Goal: Task Accomplishment & Management: Manage account settings

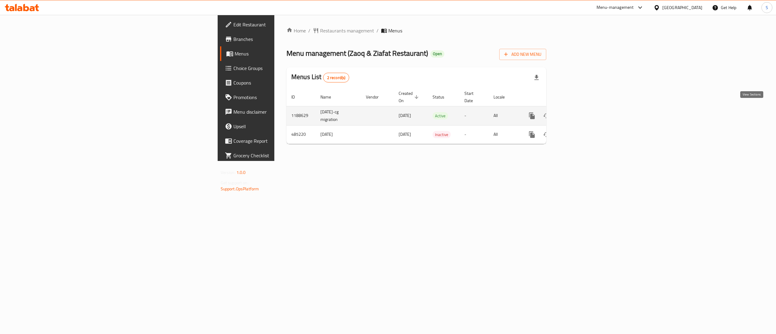
click at [579, 112] on icon "enhanced table" at bounding box center [575, 115] width 7 height 7
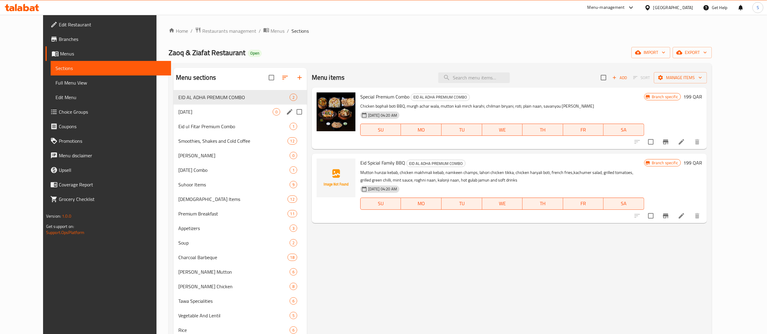
click at [229, 119] on div "Independence Day 0" at bounding box center [239, 112] width 133 height 15
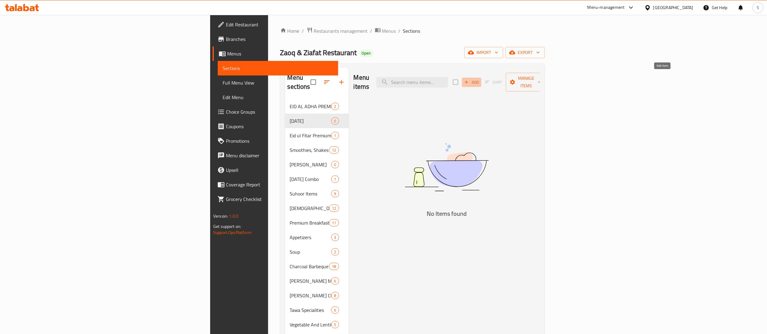
click at [480, 79] on span "Add" at bounding box center [471, 82] width 16 height 7
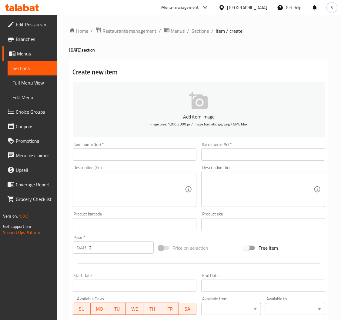
click at [170, 192] on textarea at bounding box center [131, 189] width 108 height 29
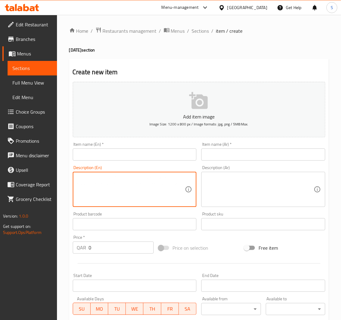
paste textarea "Haryali Boti Chicken Madrasi Handi Shahi Mutton Mumtaz Satrangi Biryani Chicken…"
type textarea "Haryali Boti Chicken Madrasi Handi Shahi Mutton Mumtaz Satrangi Biryani Chicken…"
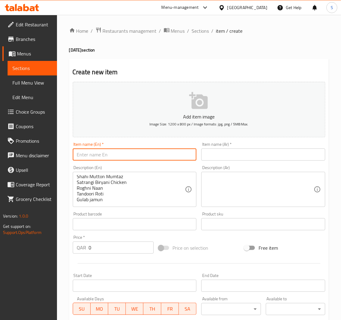
click at [115, 156] on input "text" at bounding box center [135, 155] width 124 height 12
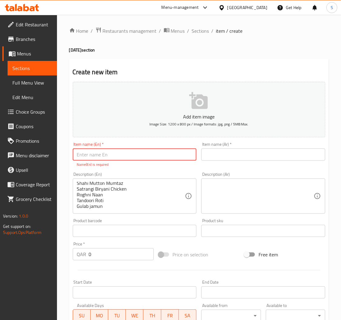
click at [124, 159] on input "text" at bounding box center [135, 155] width 124 height 12
paste input "Haryali Boti Chicken Madrasi Handi Shahi Mutton Mumtaz Satrangi Biryani Chicken…"
type input "Haryali Boti Chicken Madrasi Handi Shahi Mutton Mumtaz Satrangi Biryani Chicken…"
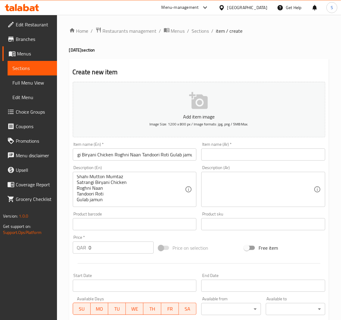
scroll to position [0, 0]
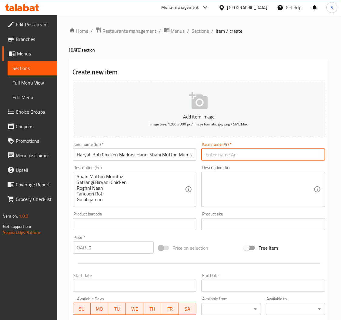
click at [241, 153] on input "text" at bounding box center [263, 155] width 124 height 12
paste input "عرض جاشان إي آزادِي بريميوم"
type input "عرض جاشان إي آزادِي بريميوم"
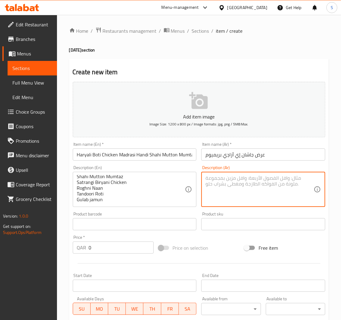
click at [276, 194] on textarea at bounding box center [260, 189] width 108 height 29
paste textarea "هاريالي بوتي دجاج مدرسي هاندي شاهي لحم ضأن ممتاز دجاج ساترانجي برياني روغني نان…"
type textarea "هاريالي بوتي دجاج مدرسي هاندي شاهي لحم ضأن ممتاز دجاج ساترانجي برياني روغني نان…"
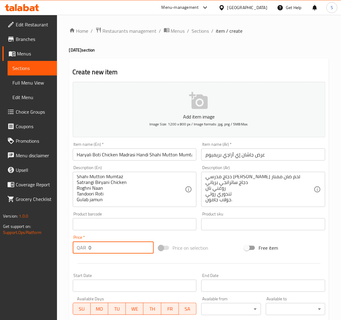
drag, startPoint x: 117, startPoint y: 244, endPoint x: 56, endPoint y: 251, distance: 61.6
click at [56, 251] on div "Edit Restaurant Branches Menus Sections Full Menu View Edit Menu Choice Groups …" at bounding box center [170, 221] width 341 height 413
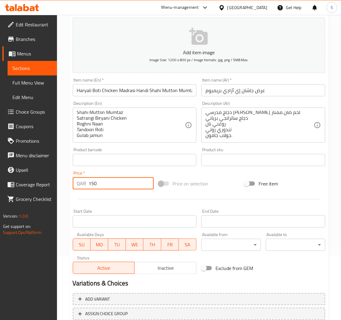
scroll to position [65, 0]
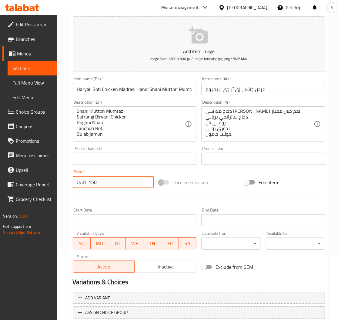
type input "150"
click at [124, 226] on input "Start Date" at bounding box center [135, 220] width 124 height 12
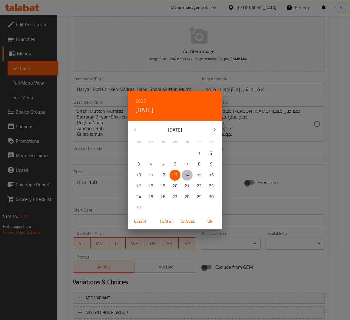
click at [184, 177] on span "14" at bounding box center [187, 175] width 11 height 8
click at [244, 225] on div "2025 Thu, Aug 14 August 2025 Su Mo Tu We Th Fr Sa 27 28 29 30 31 1 2 3 4 5 6 7 …" at bounding box center [175, 160] width 350 height 320
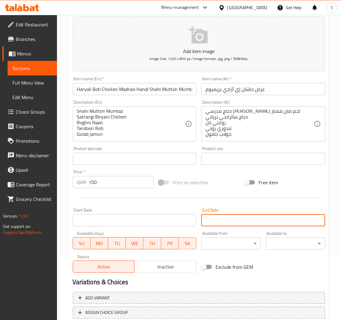
click at [252, 221] on input "Start Date" at bounding box center [263, 220] width 124 height 12
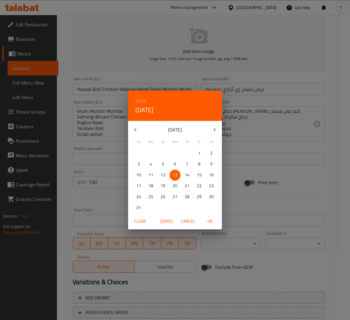
click at [98, 216] on div "2025 Wed, Aug 13 August 2025 Su Mo Tu We Th Fr Sa 27 28 29 30 31 1 2 3 4 5 6 7 …" at bounding box center [175, 160] width 350 height 320
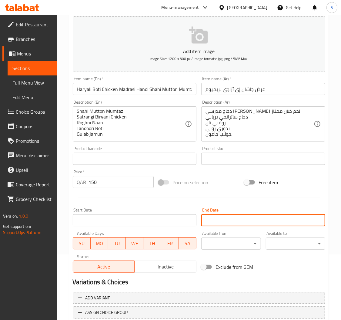
click at [98, 218] on input "Start Date" at bounding box center [135, 220] width 124 height 12
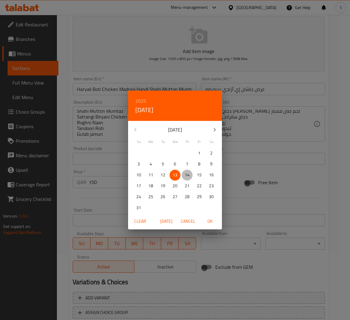
click at [187, 174] on p "14" at bounding box center [187, 175] width 5 height 8
click at [207, 223] on span "OK" at bounding box center [210, 222] width 15 height 8
type input "[DATE]"
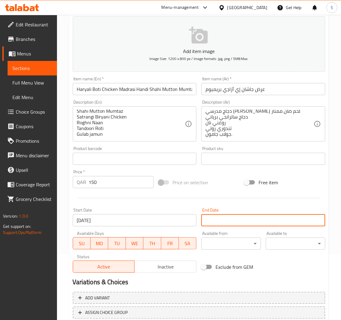
click at [226, 218] on input "Start Date" at bounding box center [263, 220] width 124 height 12
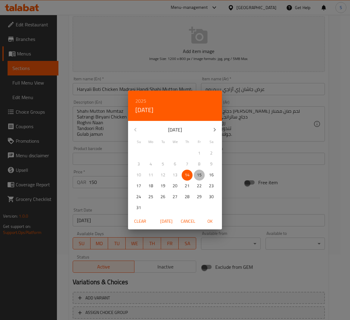
click at [198, 175] on p "15" at bounding box center [199, 175] width 5 height 8
click at [215, 216] on button "OK" at bounding box center [209, 221] width 19 height 11
type input "[DATE]"
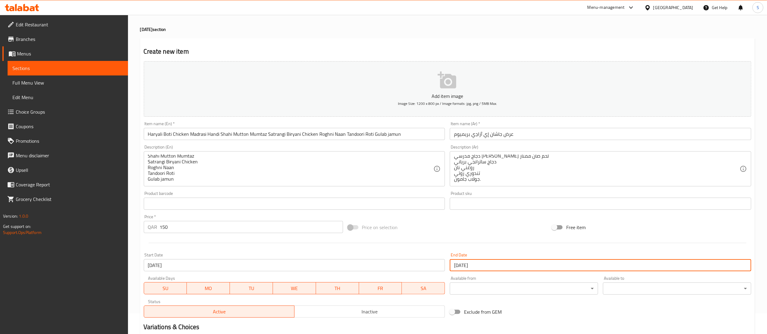
scroll to position [94, 0]
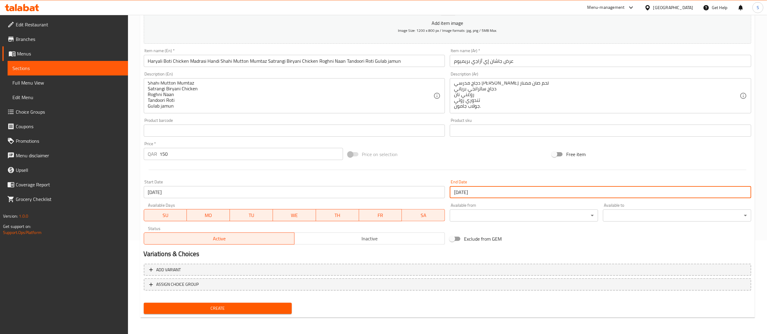
click at [276, 309] on span "Create" at bounding box center [218, 309] width 139 height 8
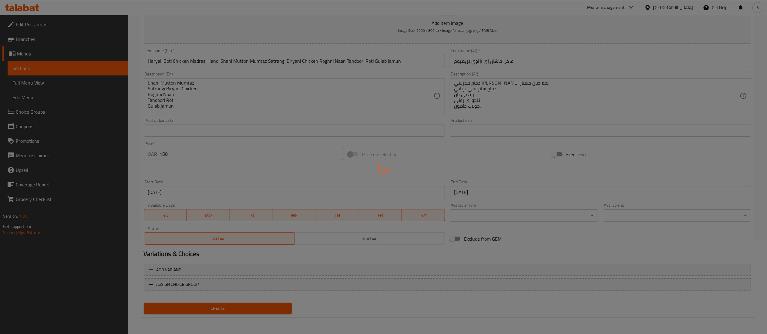
type input "0"
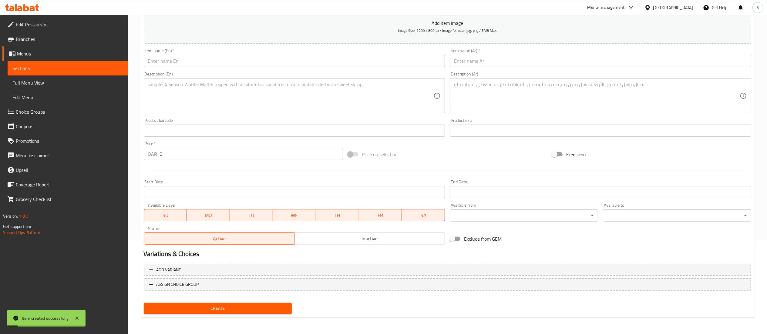
scroll to position [0, 0]
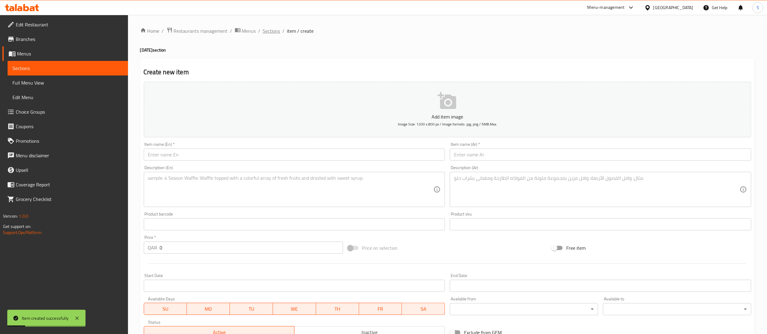
click at [273, 31] on span "Sections" at bounding box center [271, 30] width 17 height 7
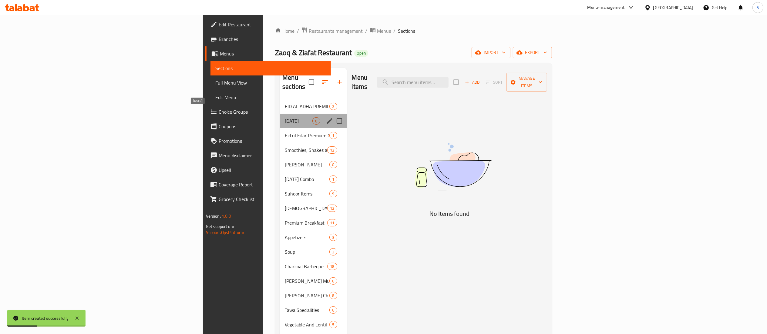
click at [285, 117] on span "[DATE]" at bounding box center [299, 120] width 28 height 7
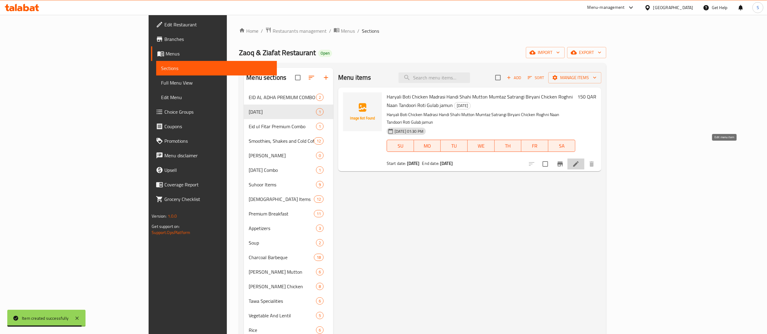
click at [579, 160] on icon at bounding box center [575, 163] width 7 height 7
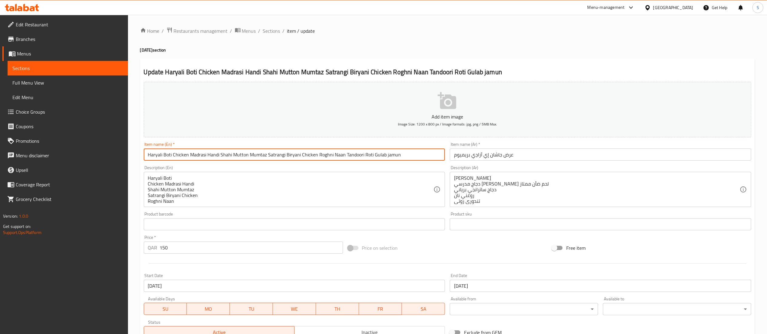
drag, startPoint x: 404, startPoint y: 157, endPoint x: 93, endPoint y: 154, distance: 311.0
click at [93, 154] on div "Edit Restaurant Branches Menus Sections Full Menu View Edit Menu Choice Groups …" at bounding box center [383, 221] width 767 height 413
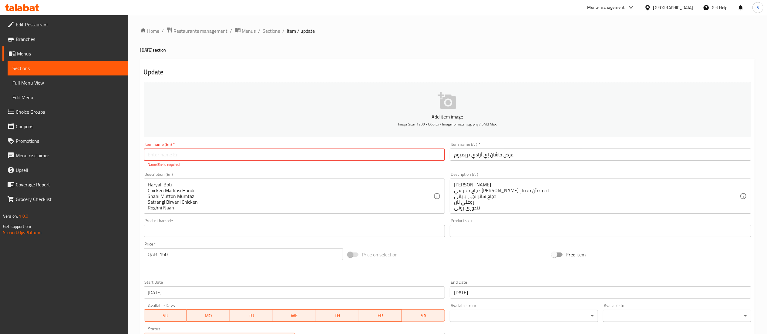
click at [253, 157] on input "text" at bounding box center [294, 155] width 301 height 12
paste input "[PERSON_NAME] Premium Deal"
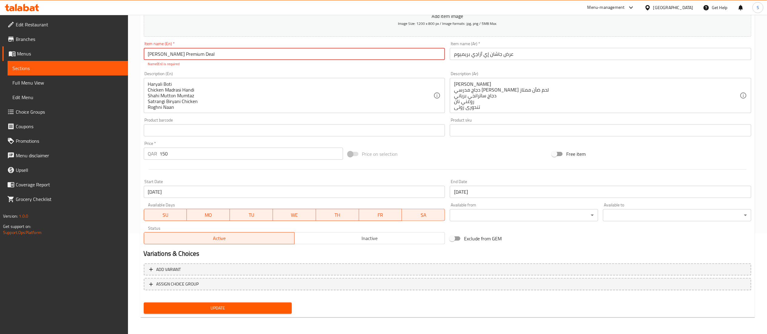
type input "[PERSON_NAME] Premium Deal"
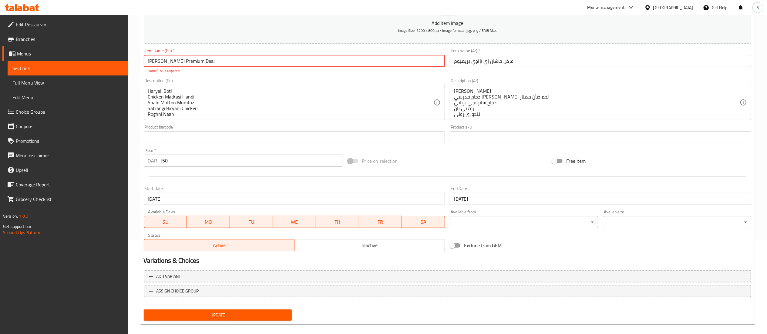
click at [242, 311] on span "Update" at bounding box center [218, 315] width 139 height 8
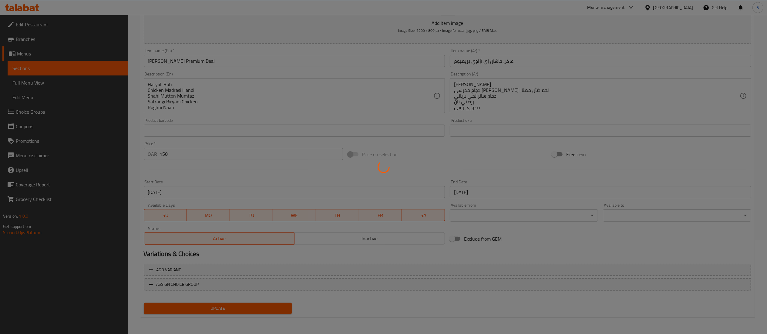
scroll to position [0, 0]
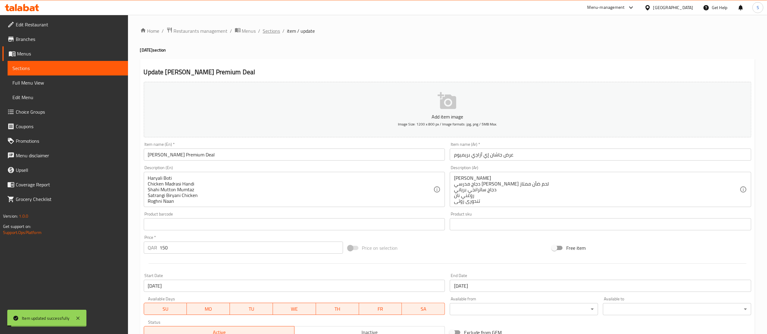
click at [276, 33] on span "Sections" at bounding box center [271, 30] width 17 height 7
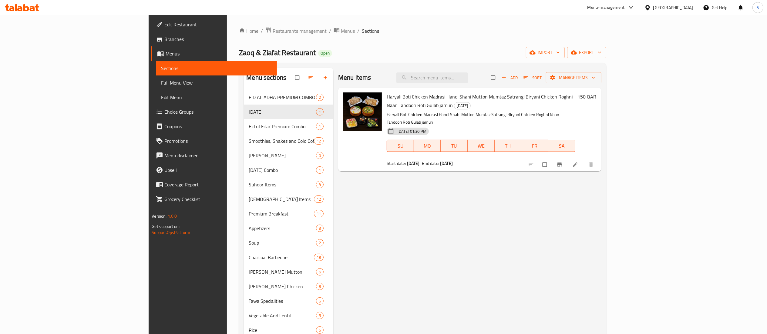
click at [584, 160] on li at bounding box center [575, 165] width 17 height 10
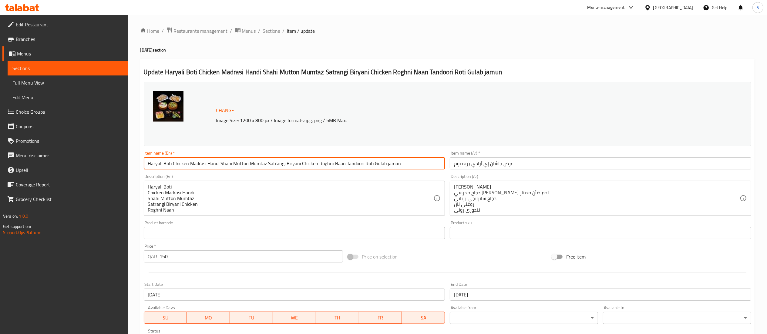
drag, startPoint x: 410, startPoint y: 164, endPoint x: 82, endPoint y: 168, distance: 327.7
click at [82, 168] on div "Edit Restaurant Branches Menus Sections Full Menu View Edit Menu Choice Groups …" at bounding box center [383, 226] width 767 height 422
paste input "[PERSON_NAME] Premium Deal"
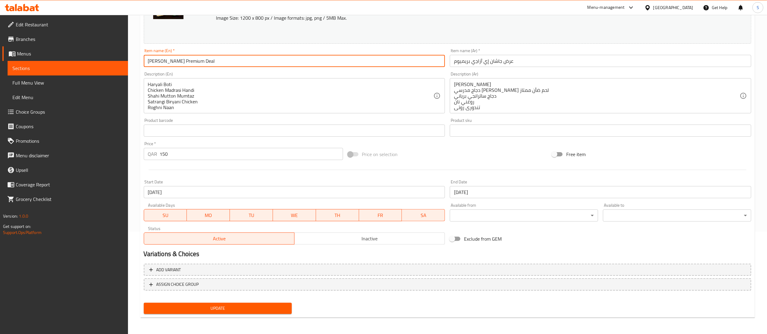
type input "[PERSON_NAME] Premium Deal"
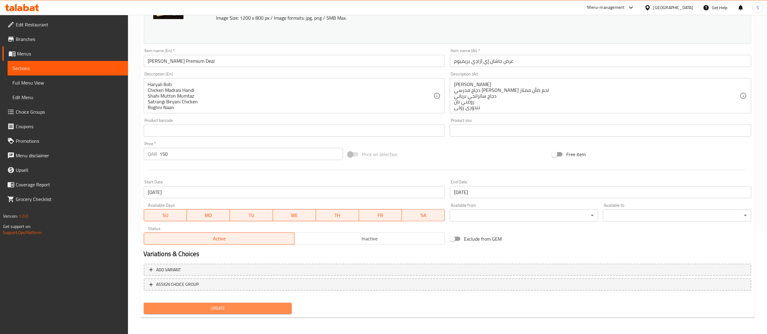
click at [234, 312] on button "Update" at bounding box center [218, 308] width 148 height 11
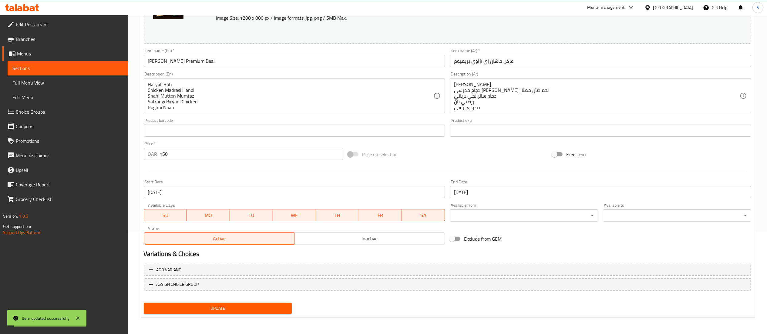
click at [234, 312] on button "Update" at bounding box center [218, 308] width 148 height 11
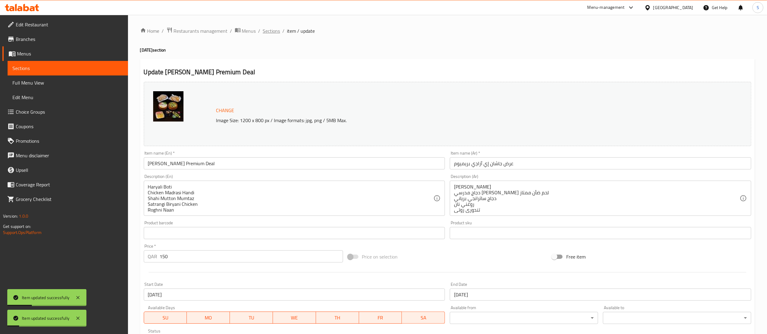
click at [273, 32] on span "Sections" at bounding box center [271, 30] width 17 height 7
